Goal: Navigation & Orientation: Find specific page/section

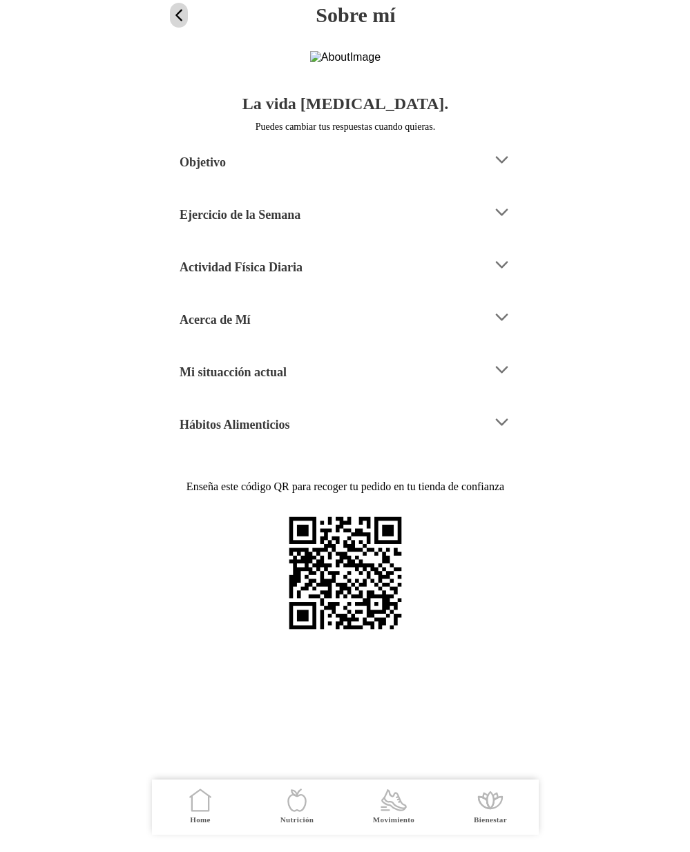
click at [180, 10] on span "button" at bounding box center [179, 15] width 18 height 18
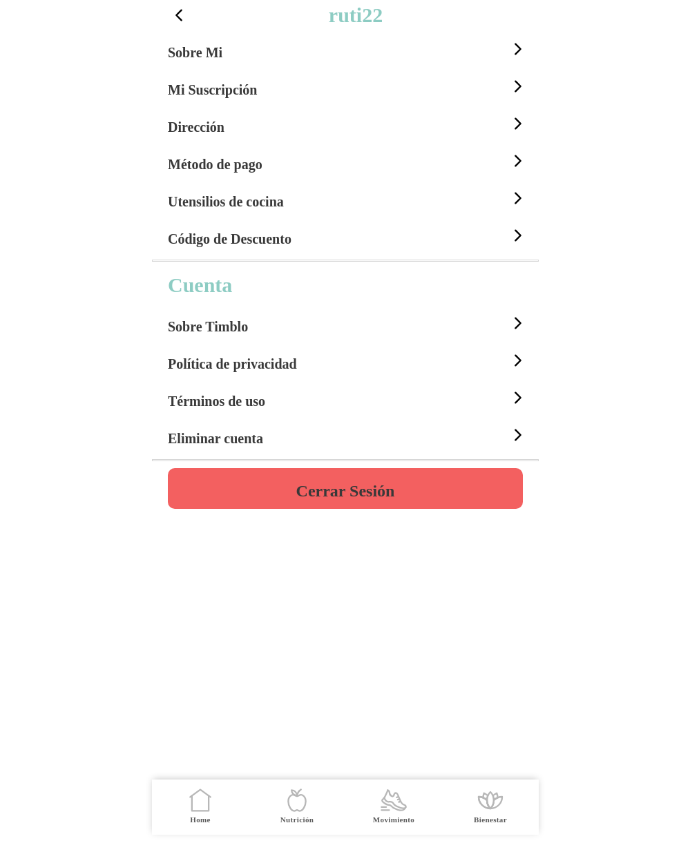
click at [195, 799] on icon ".cls-1 { stroke-width: 0px; } .cls-1, .cls-2 { fill: none; } .cls-2 { stroke-li…" at bounding box center [200, 800] width 29 height 29
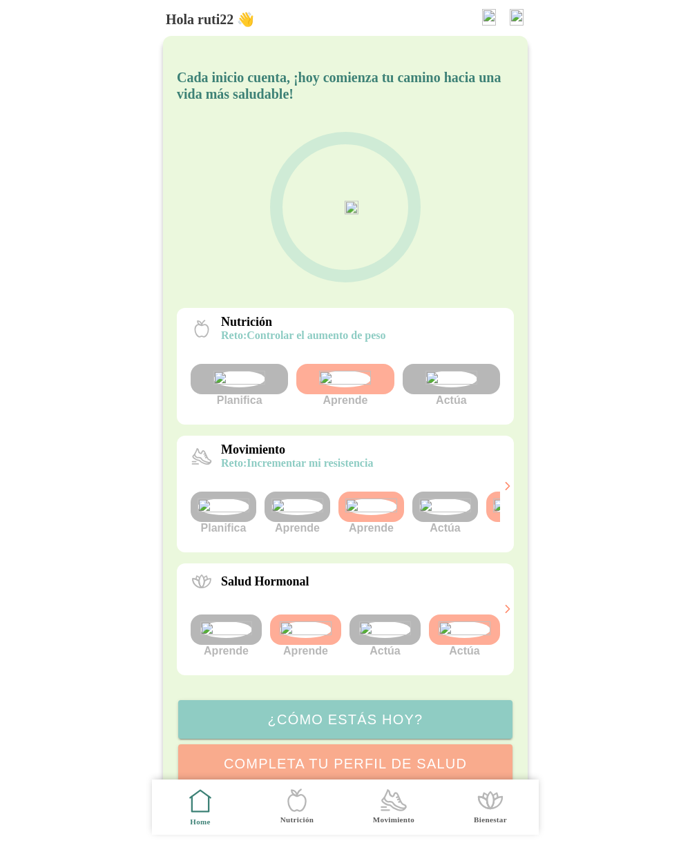
click at [421, 515] on img at bounding box center [445, 507] width 52 height 17
click at [432, 515] on img at bounding box center [445, 507] width 52 height 17
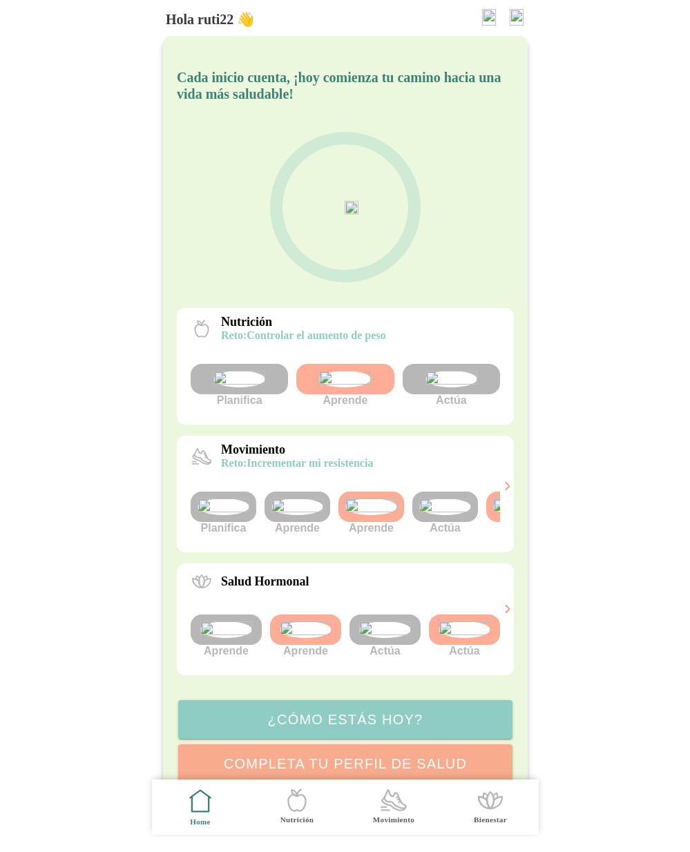
click at [432, 515] on img at bounding box center [445, 507] width 52 height 17
click at [443, 515] on img at bounding box center [445, 507] width 52 height 17
click at [447, 515] on img at bounding box center [445, 507] width 52 height 17
click at [444, 515] on img at bounding box center [445, 507] width 52 height 17
